Goal: Transaction & Acquisition: Purchase product/service

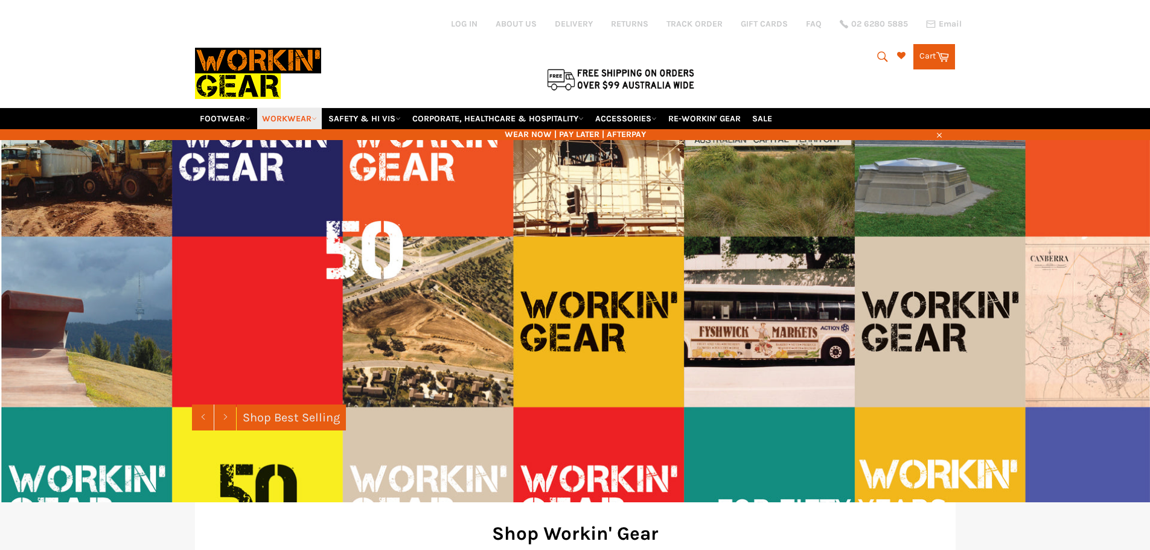
click at [284, 118] on header "Site navigation Log in ABOUT US DELIVERY RETURNS TRACK ORDER GIFT CARDS FAQ 02 …" at bounding box center [575, 70] width 1150 height 140
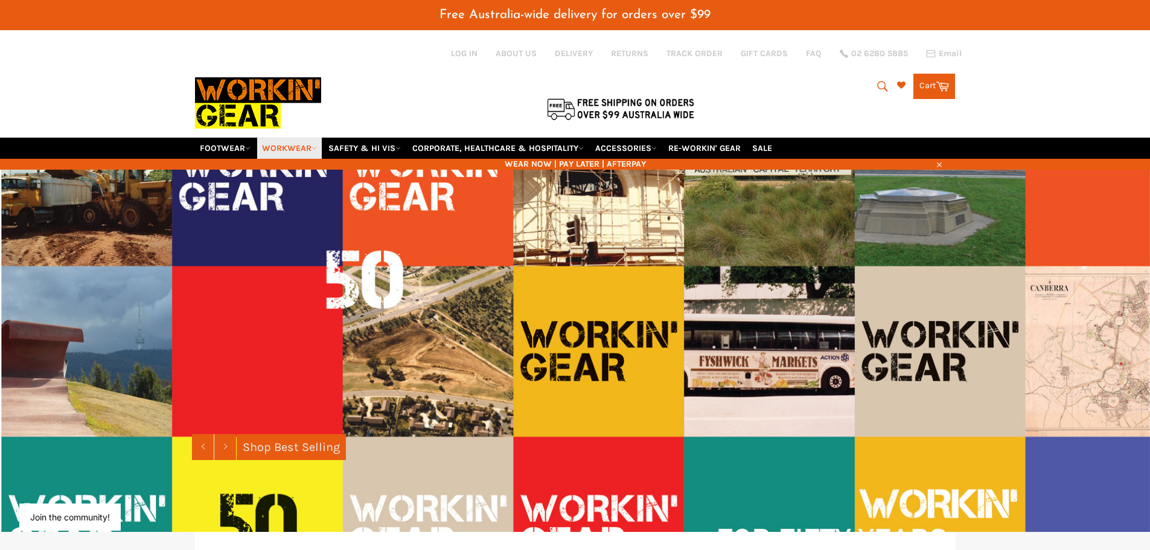
click at [286, 147] on link "WORKWEAR" at bounding box center [289, 148] width 65 height 21
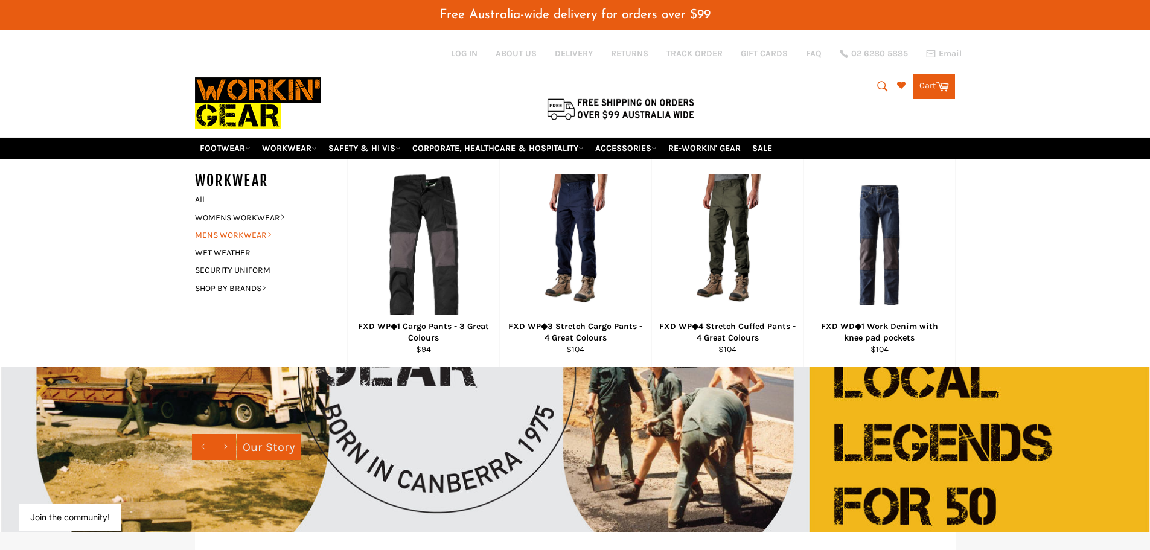
click at [234, 234] on link "MENS WORKWEAR" at bounding box center [262, 235] width 146 height 18
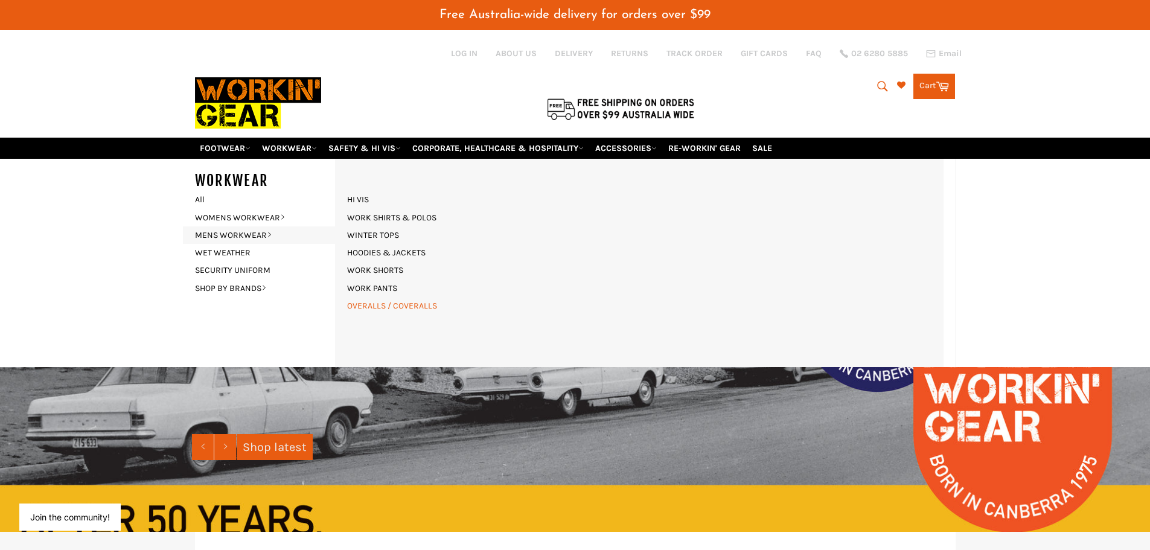
click at [379, 304] on link "OVERALLS / COVERALLS" at bounding box center [392, 306] width 102 height 18
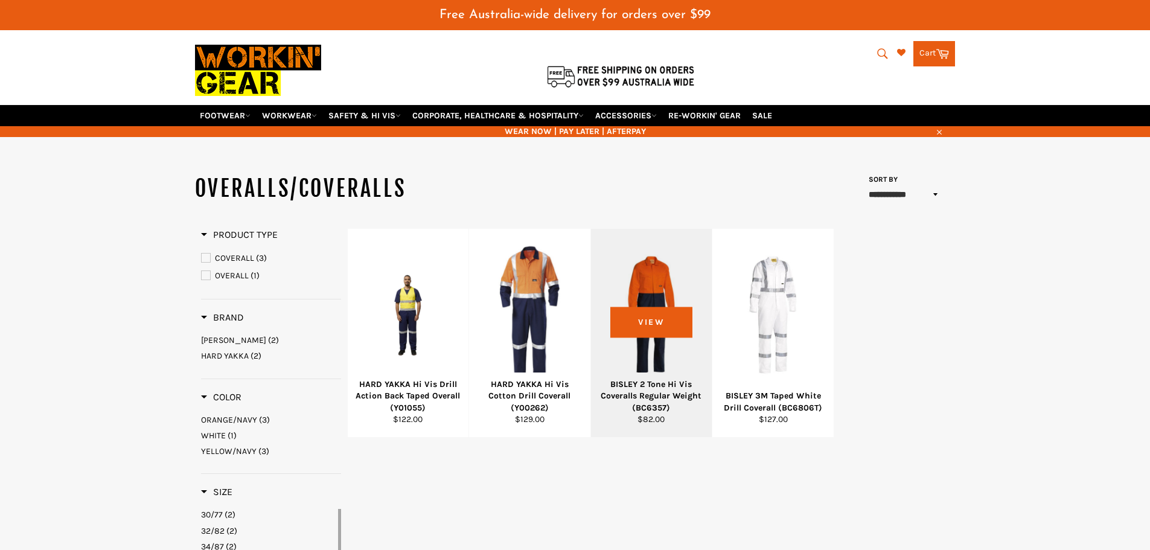
scroll to position [60, 0]
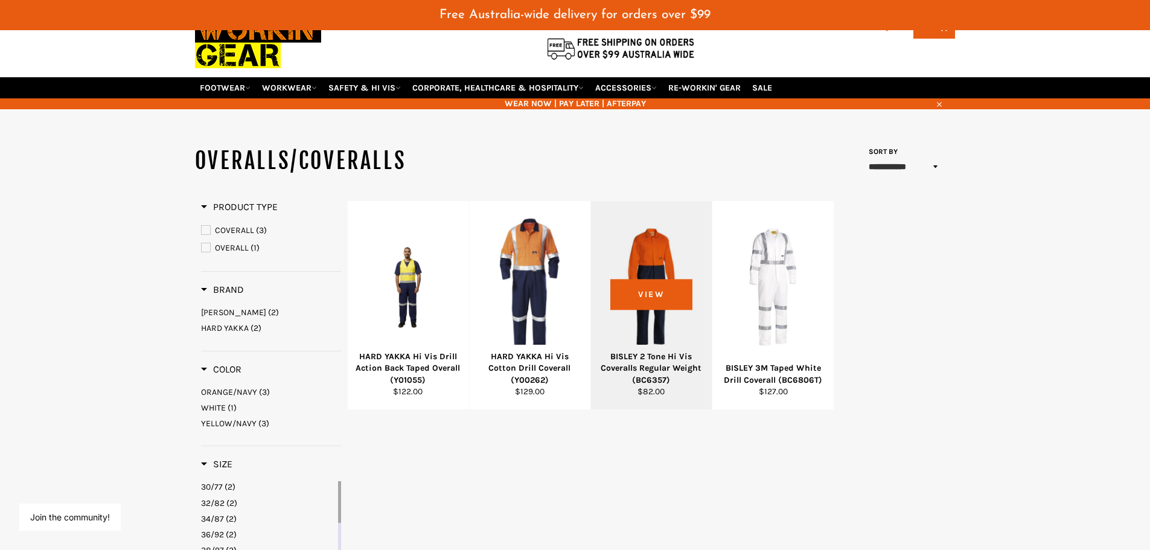
click at [650, 272] on div at bounding box center [651, 287] width 91 height 142
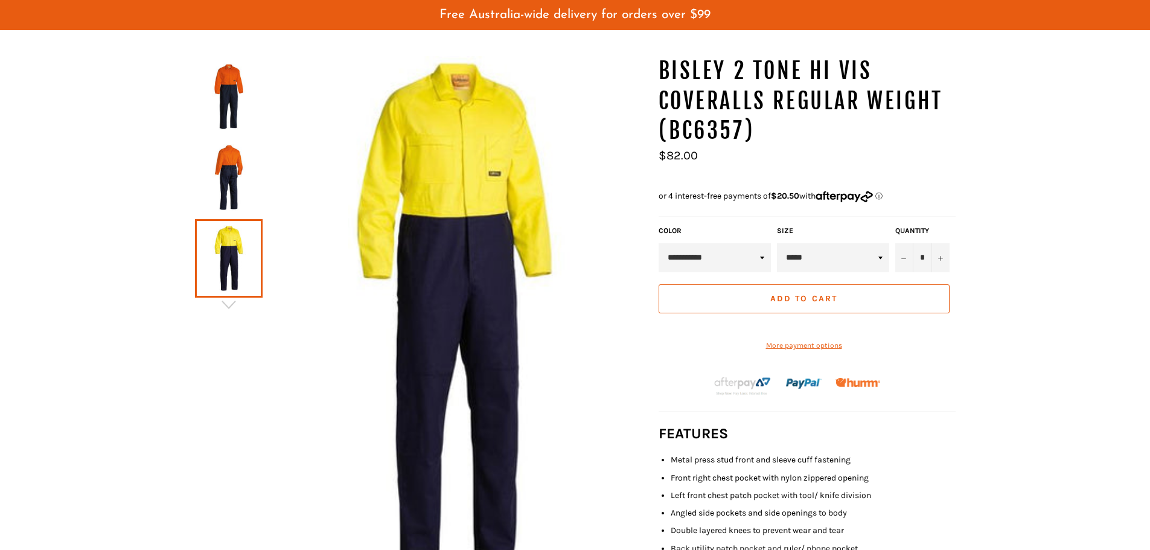
scroll to position [150, 0]
click at [882, 257] on select "***** ***** ***** ***** ***** ****** ****** ****** ******" at bounding box center [833, 257] width 112 height 29
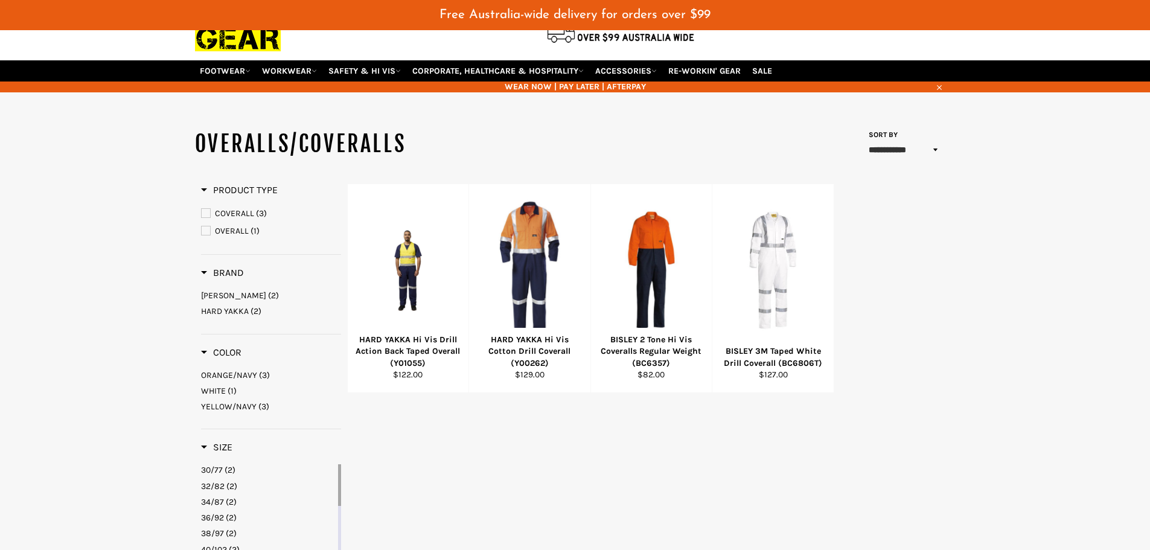
scroll to position [20, 0]
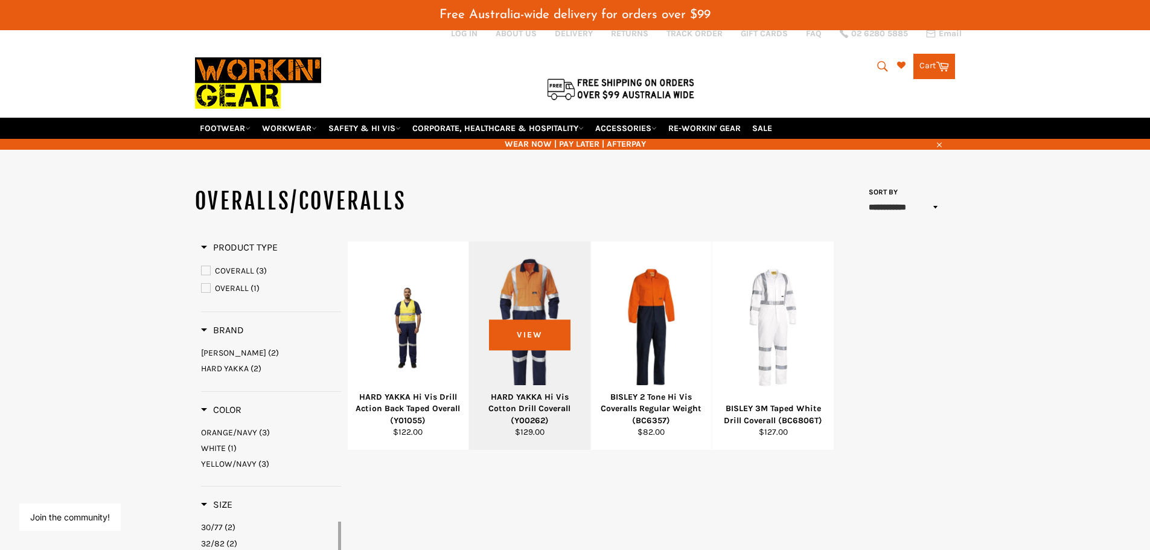
click at [526, 304] on div at bounding box center [529, 328] width 91 height 142
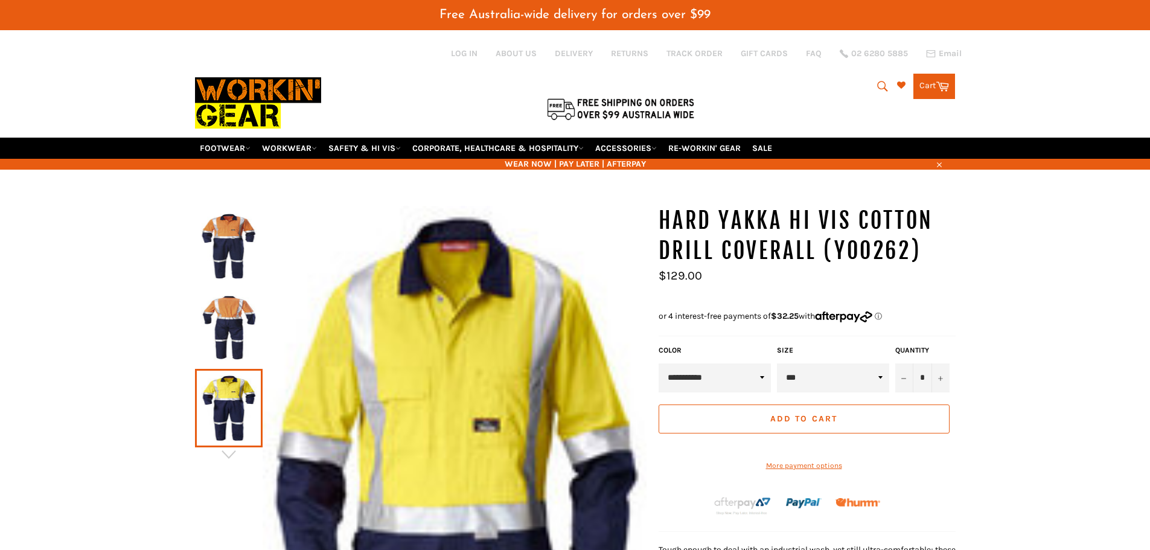
click at [879, 373] on select "*** *** *** *** *** **** **** **** **** *** *** *** **** **** **** **** ****" at bounding box center [833, 378] width 112 height 29
